Goal: Information Seeking & Learning: Find specific fact

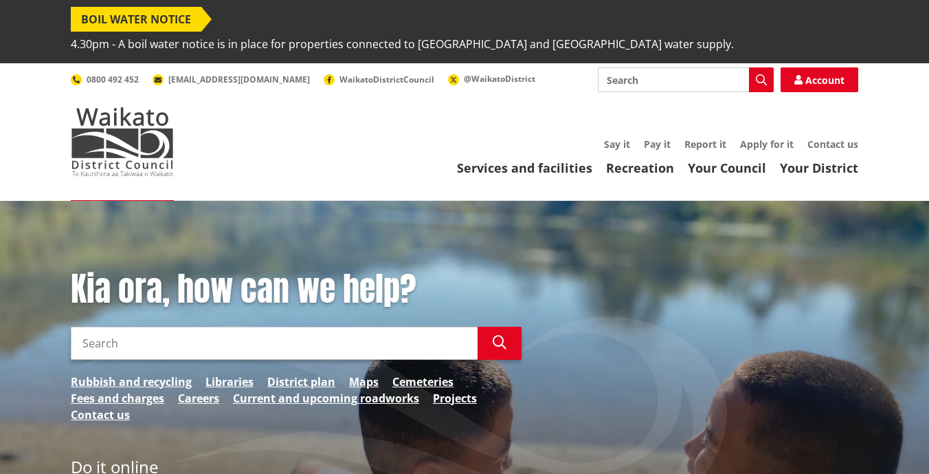
click at [654, 67] on input "Search" at bounding box center [686, 79] width 176 height 25
type input "Resource Consent for parks"
click at [762, 74] on icon "button" at bounding box center [761, 79] width 11 height 11
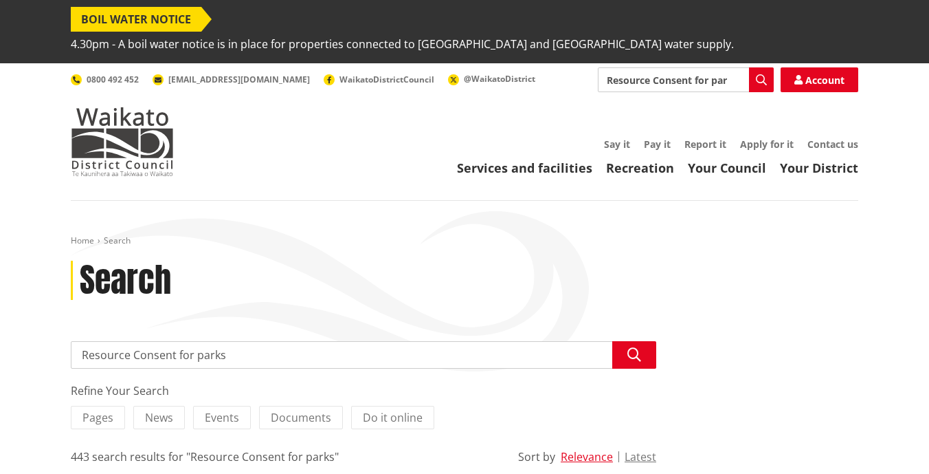
click at [695, 67] on input "Resource Consent for parks" at bounding box center [686, 79] width 176 height 25
click at [712, 67] on input "Resource Consent for parks" at bounding box center [686, 79] width 176 height 25
click at [721, 67] on input "Resource Consent for sports fieldparks" at bounding box center [686, 79] width 176 height 25
type input "Resource Consent for sports fields"
click at [762, 74] on icon "button" at bounding box center [761, 79] width 11 height 11
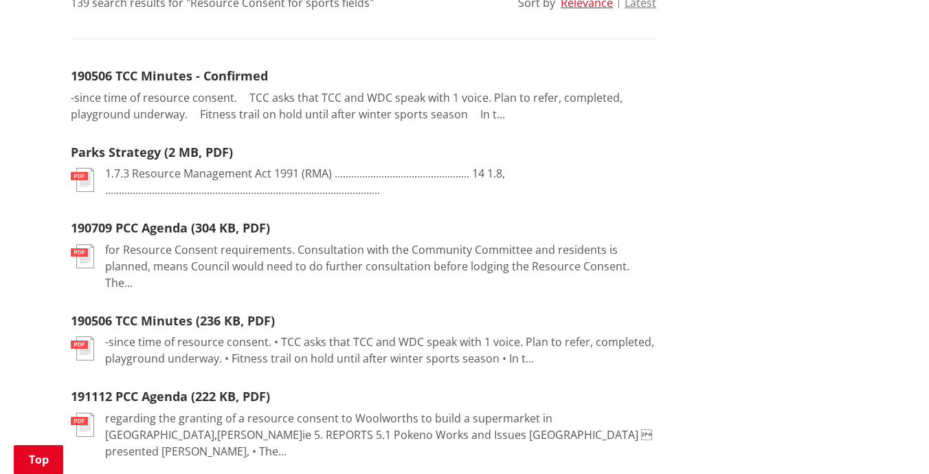
scroll to position [471, 0]
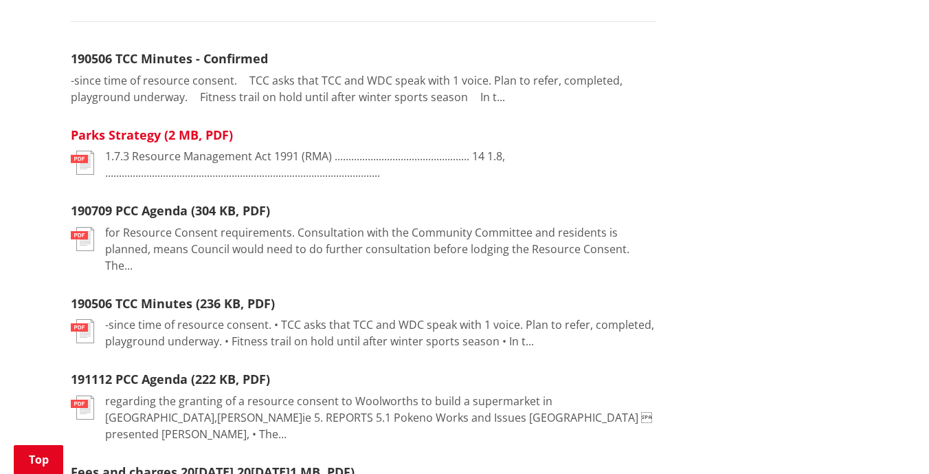
click at [146, 126] on link "Parks Strategy (2 MB, PDF)" at bounding box center [152, 134] width 162 height 16
